Goal: Information Seeking & Learning: Check status

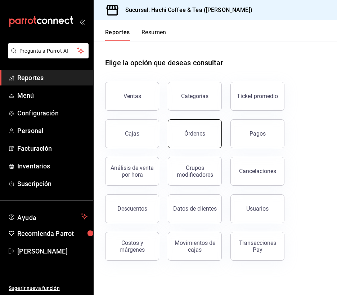
drag, startPoint x: 136, startPoint y: 97, endPoint x: 205, endPoint y: 141, distance: 81.8
click at [205, 141] on div "Ventas Categorías Ticket promedio Cajas Órdenes Pagos Análisis de venta por hor…" at bounding box center [210, 166] width 229 height 187
click at [205, 141] on button "Órdenes" at bounding box center [195, 133] width 54 height 29
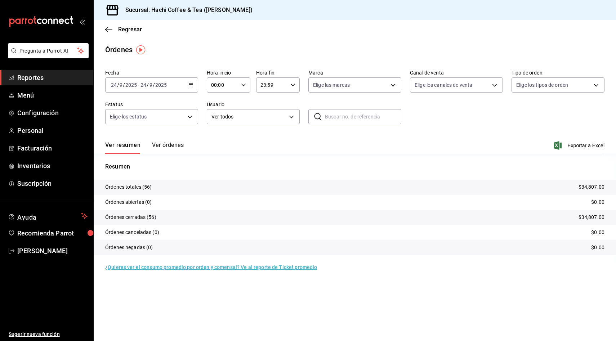
click at [161, 147] on button "Ver órdenes" at bounding box center [168, 147] width 32 height 12
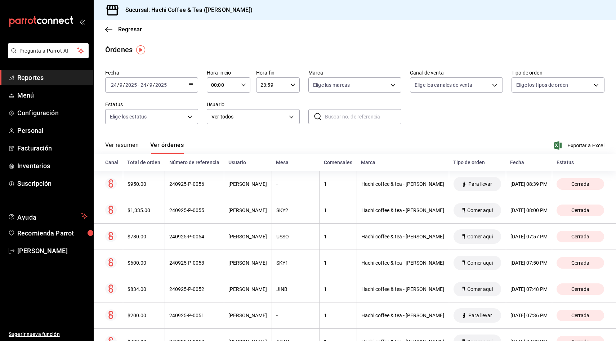
click at [107, 139] on div "Ver resumen Ver órdenes Exportar a Excel" at bounding box center [354, 143] width 499 height 21
click at [109, 146] on button "Ver resumen" at bounding box center [121, 147] width 33 height 12
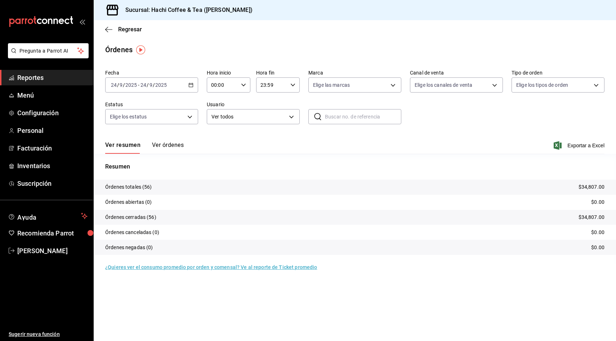
click at [109, 146] on button "Ver resumen" at bounding box center [122, 147] width 35 height 12
click at [165, 145] on button "Ver órdenes" at bounding box center [168, 147] width 32 height 12
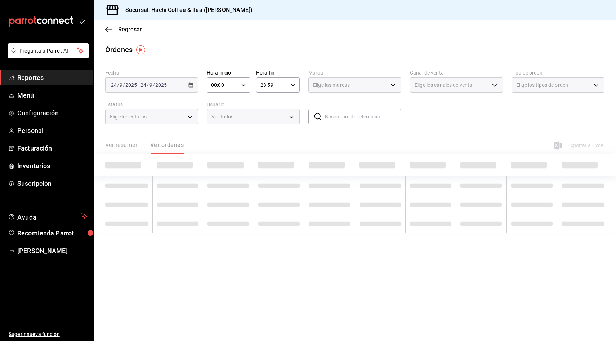
click at [112, 143] on div "Ver resumen Ver órdenes" at bounding box center [144, 147] width 78 height 12
click at [119, 143] on div "Ver resumen Ver órdenes" at bounding box center [144, 147] width 78 height 12
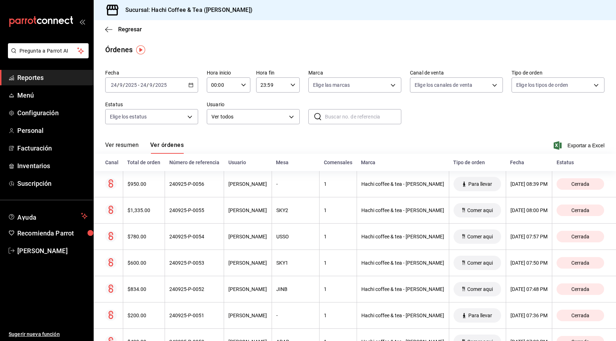
click at [119, 143] on button "Ver resumen" at bounding box center [121, 147] width 33 height 12
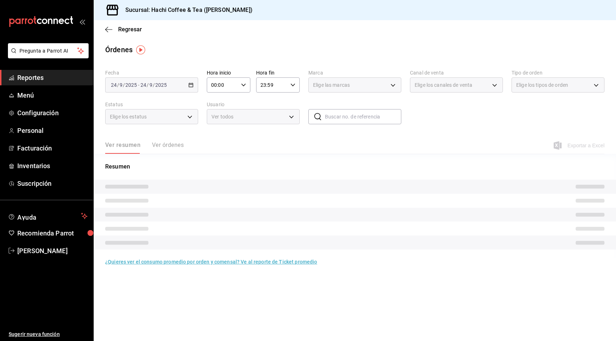
click at [119, 143] on div "Ver resumen Ver órdenes" at bounding box center [144, 147] width 78 height 12
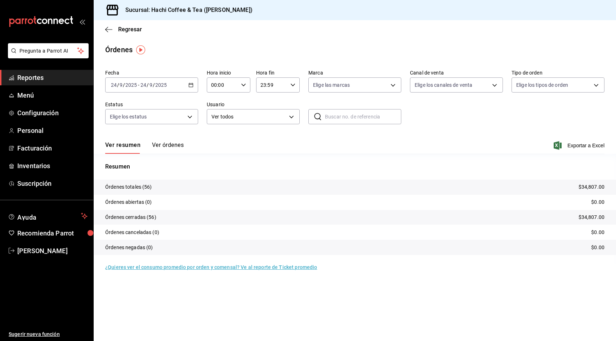
click at [169, 148] on button "Ver órdenes" at bounding box center [168, 147] width 32 height 12
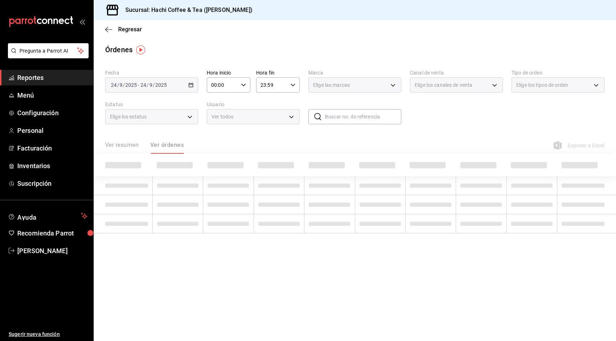
click at [169, 148] on div "Ver resumen Ver órdenes" at bounding box center [144, 147] width 78 height 12
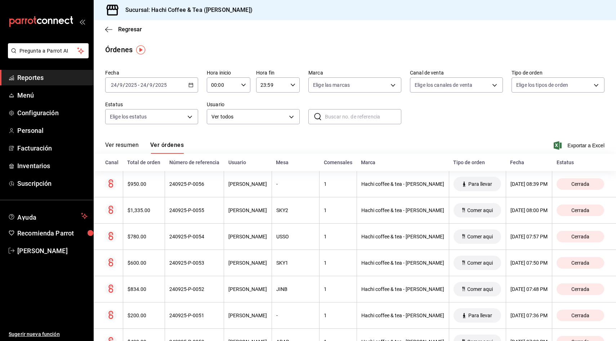
click at [122, 142] on button "Ver resumen" at bounding box center [121, 147] width 33 height 12
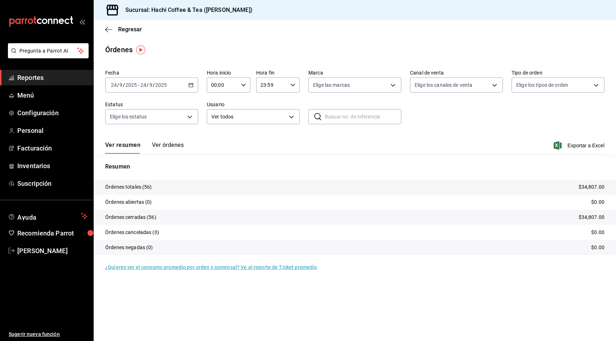
click at [175, 142] on button "Ver órdenes" at bounding box center [168, 147] width 32 height 12
click at [175, 142] on div "Ver resumen Ver órdenes" at bounding box center [144, 147] width 78 height 12
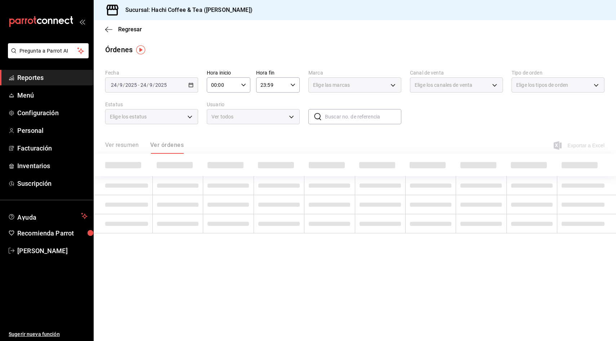
click at [175, 142] on div "Ver resumen Ver órdenes" at bounding box center [144, 147] width 78 height 12
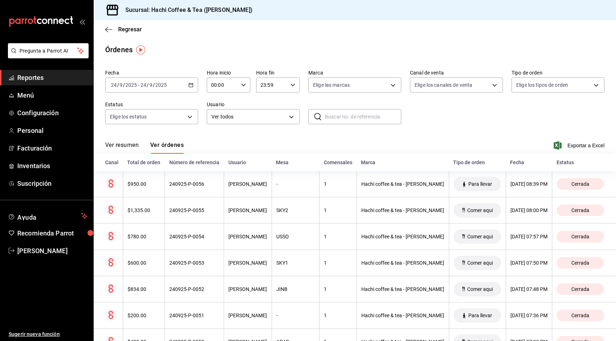
click at [130, 137] on div "Ver resumen Ver órdenes Exportar a Excel" at bounding box center [354, 143] width 499 height 21
click at [120, 144] on button "Ver resumen" at bounding box center [121, 147] width 33 height 12
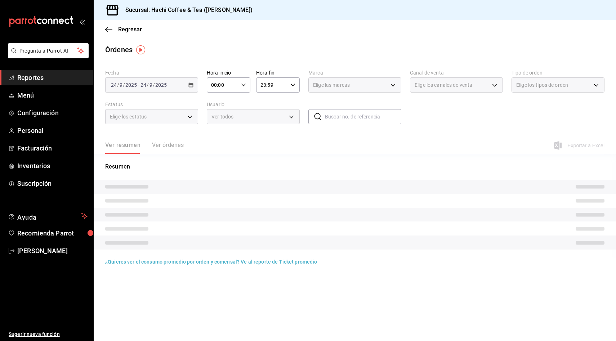
click at [181, 147] on div "Ver resumen Ver órdenes" at bounding box center [144, 147] width 78 height 12
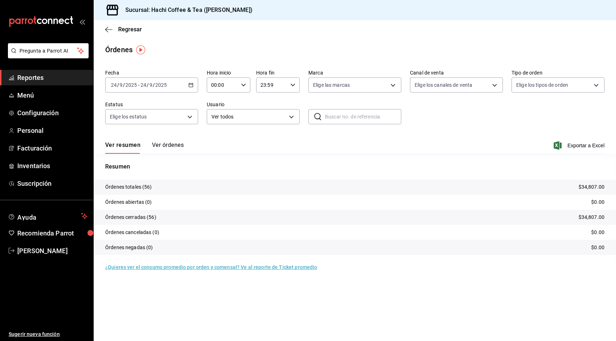
click at [181, 147] on button "Ver órdenes" at bounding box center [168, 147] width 32 height 12
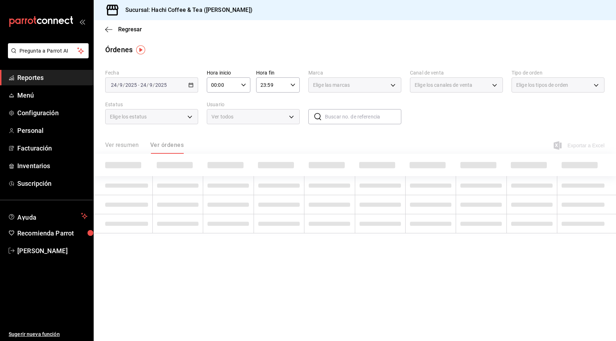
click at [181, 147] on div "Ver resumen Ver órdenes" at bounding box center [144, 147] width 78 height 12
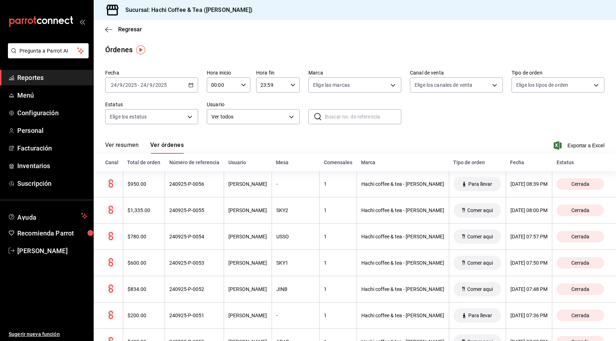
click at [181, 147] on button "Ver órdenes" at bounding box center [166, 147] width 33 height 12
click at [261, 154] on th "Usuario" at bounding box center [248, 162] width 48 height 17
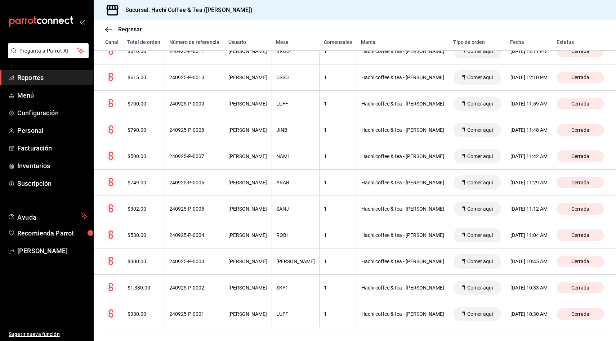
scroll to position [1330, 0]
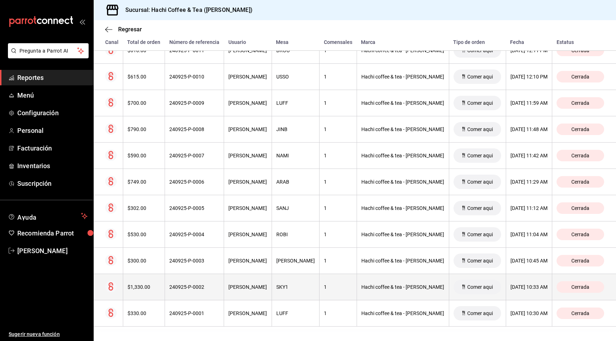
click at [194, 285] on div "240925-P-0002" at bounding box center [194, 287] width 50 height 6
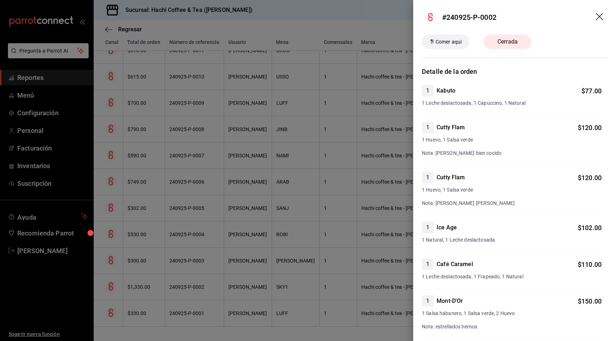
click at [337, 190] on span "1 Huevo, 1 Salsa verde" at bounding box center [512, 190] width 180 height 8
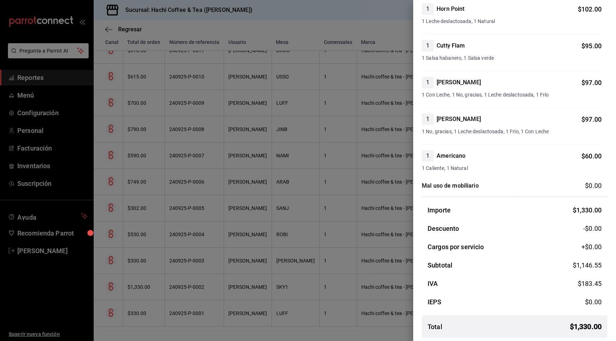
scroll to position [397, 0]
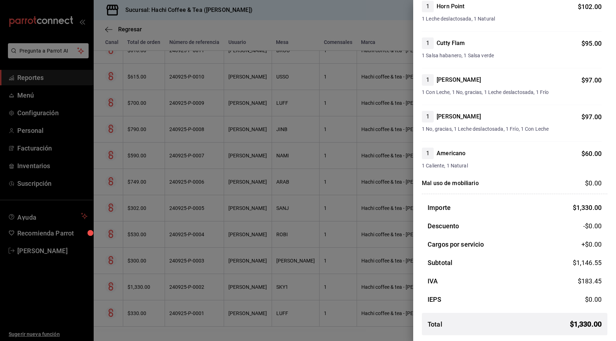
click at [287, 145] on div at bounding box center [308, 170] width 616 height 341
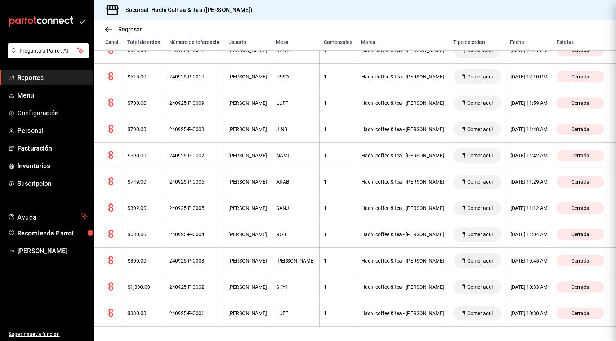
scroll to position [0, 0]
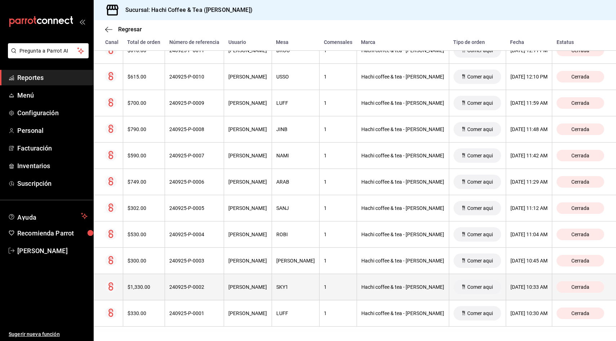
click at [337, 291] on th "Hachi coffee & tea - [PERSON_NAME]" at bounding box center [402, 287] width 92 height 26
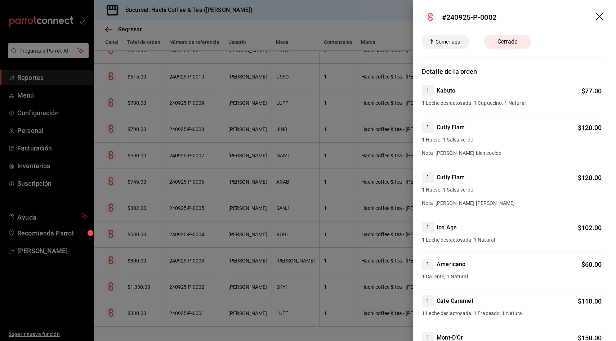
click at [337, 251] on div "1 Ice Age $ [DEMOGRAPHIC_DATA].00 1 Leche deslactosada, 1 Natural" at bounding box center [512, 237] width 180 height 31
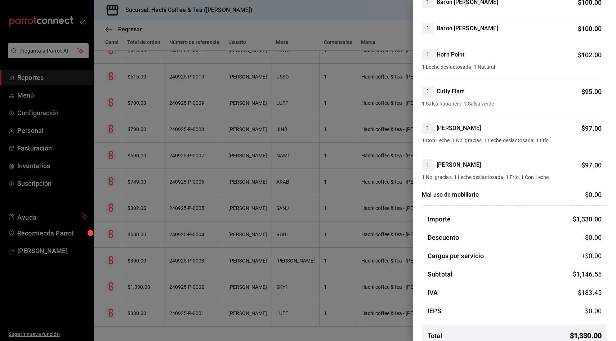
scroll to position [397, 0]
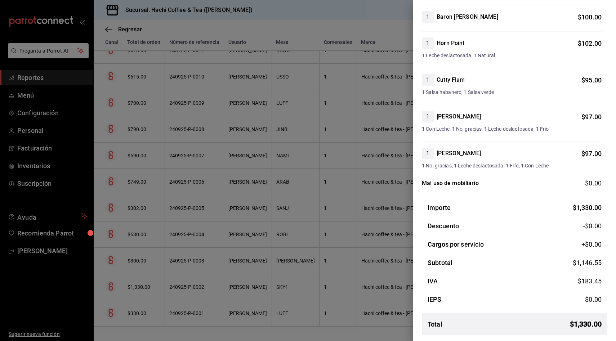
click at [337, 274] on div at bounding box center [308, 170] width 616 height 341
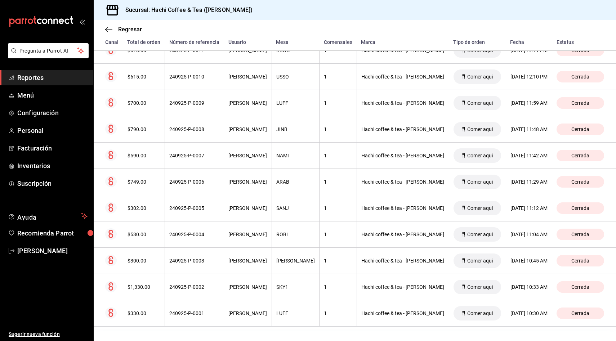
click at [337, 29] on div "Regresar" at bounding box center [355, 29] width 522 height 18
